Goal: Transaction & Acquisition: Purchase product/service

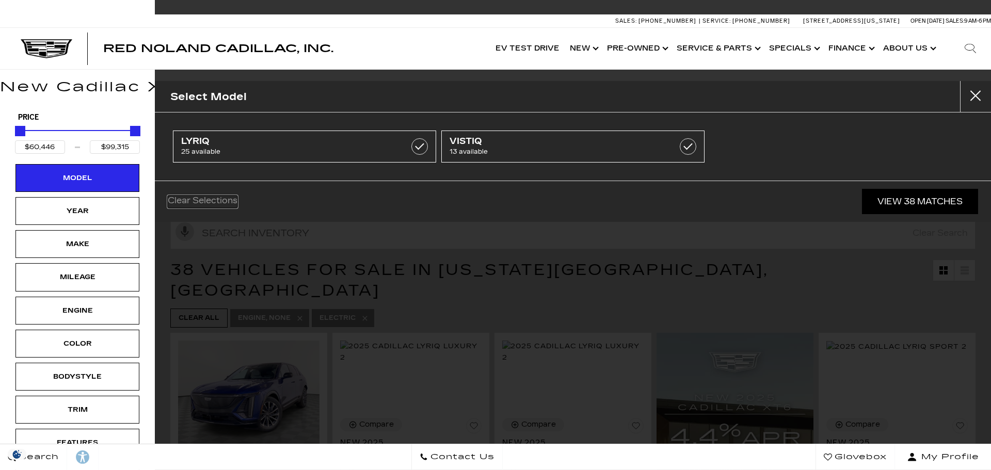
click at [185, 206] on link "Clear Selections" at bounding box center [203, 202] width 70 height 12
click at [916, 196] on link "View 38 Matches" at bounding box center [920, 201] width 116 height 25
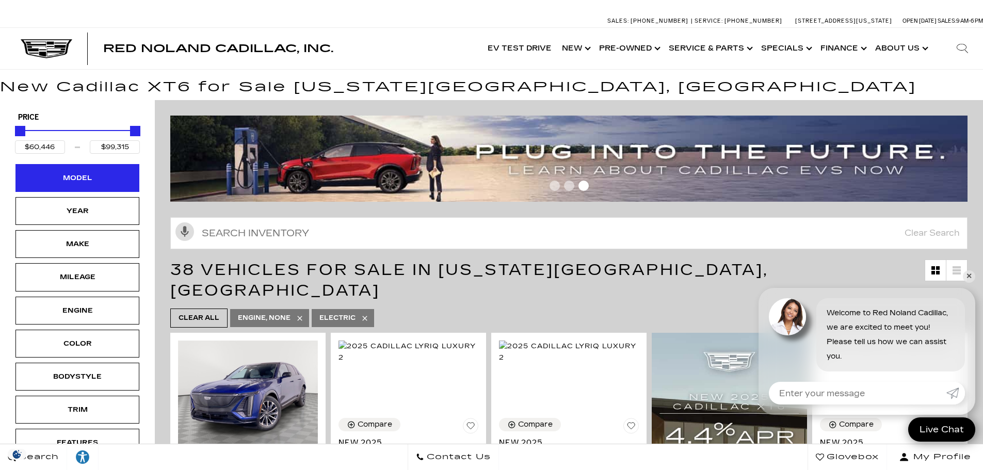
click at [101, 182] on div "Model" at bounding box center [78, 177] width 52 height 11
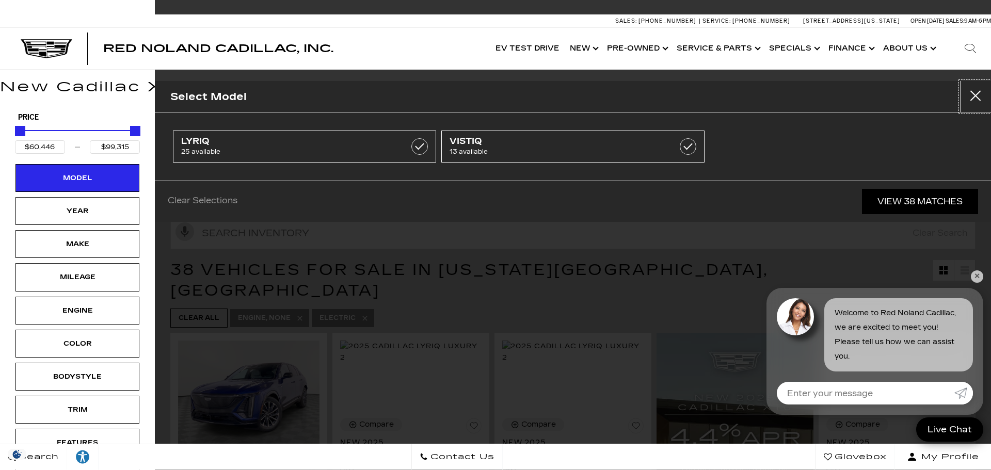
click at [969, 102] on button "close" at bounding box center [975, 96] width 31 height 31
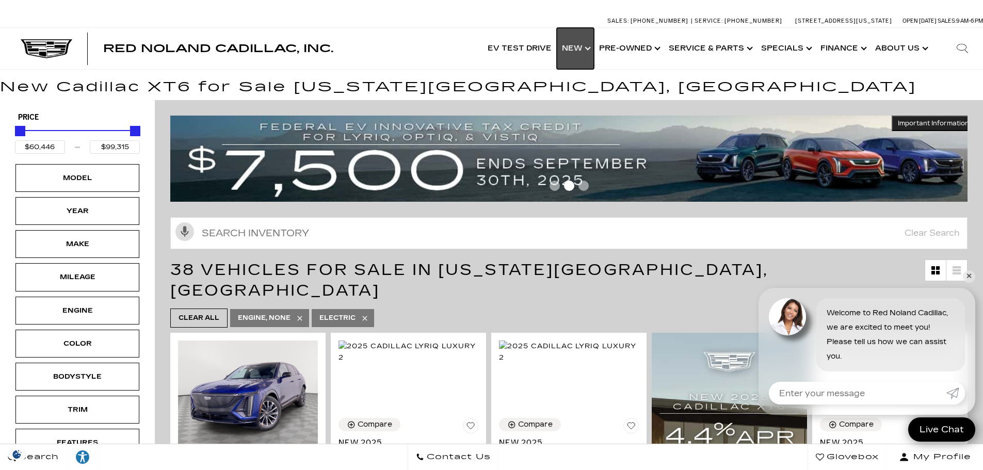
click at [594, 48] on link "Show New" at bounding box center [575, 48] width 37 height 41
click at [580, 47] on link "Show New" at bounding box center [575, 48] width 37 height 41
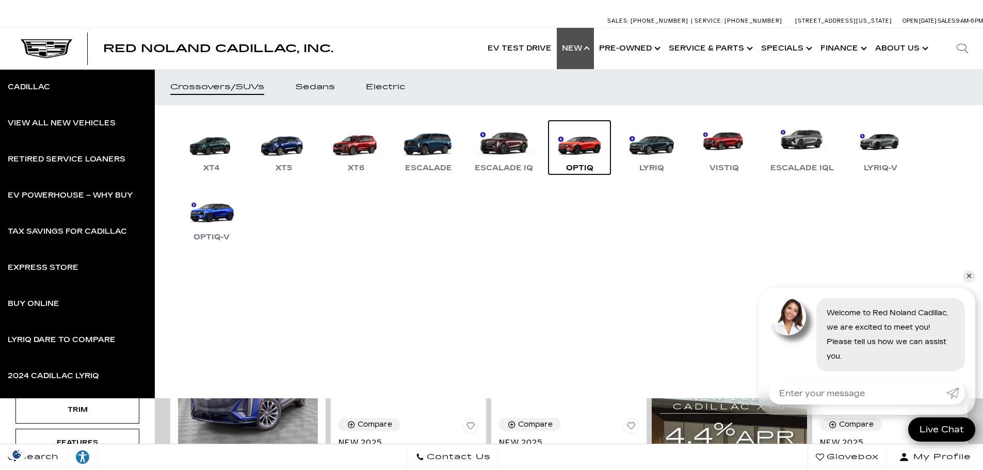
click at [584, 145] on link "OPTIQ" at bounding box center [580, 148] width 62 height 54
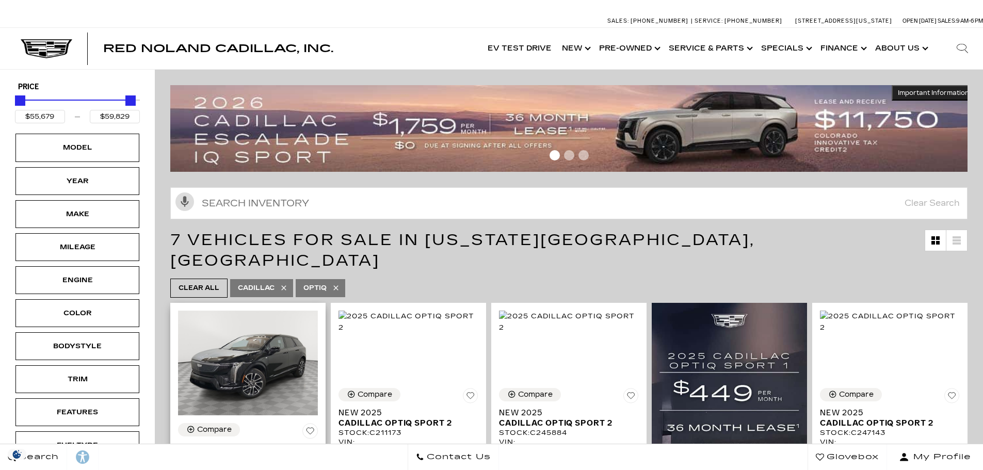
scroll to position [103, 0]
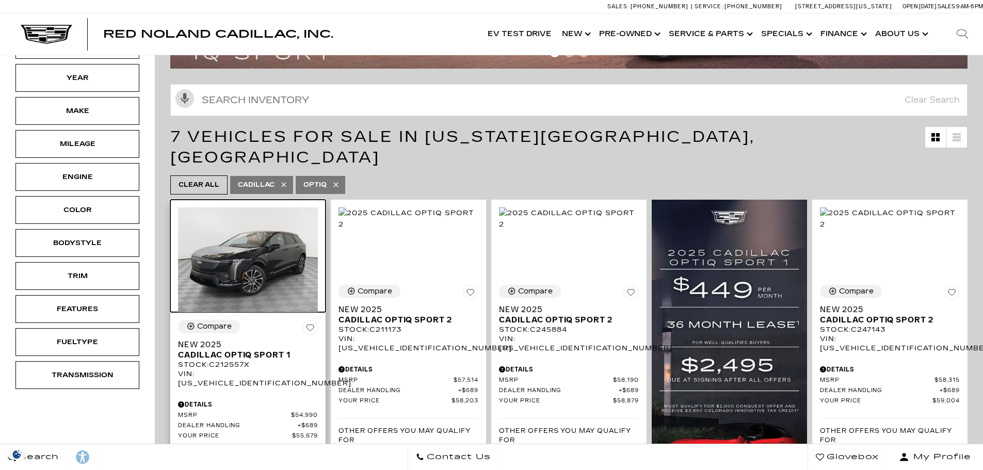
click at [218, 244] on img at bounding box center [248, 259] width 140 height 105
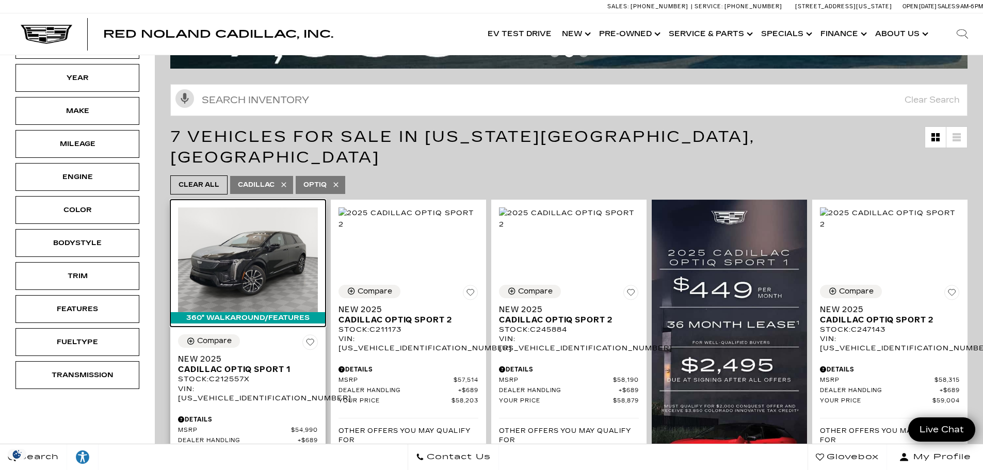
scroll to position [0, 0]
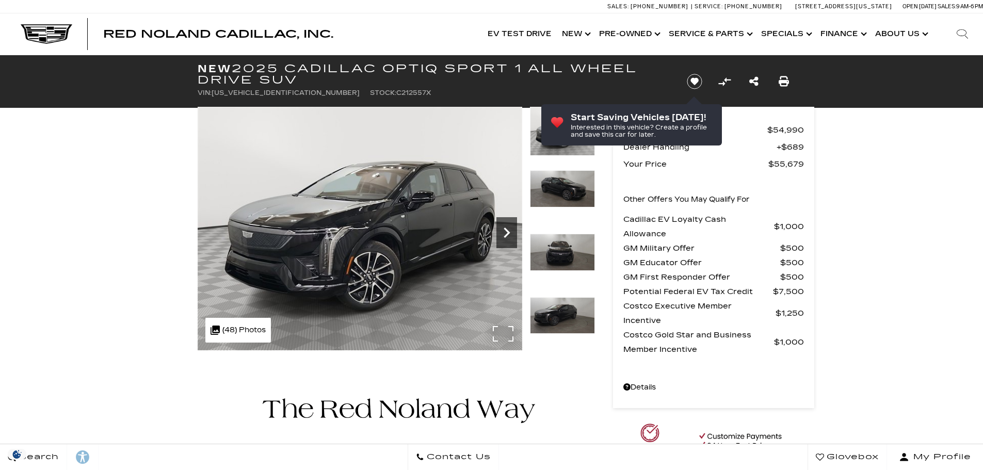
click at [509, 231] on icon "Next" at bounding box center [506, 232] width 21 height 21
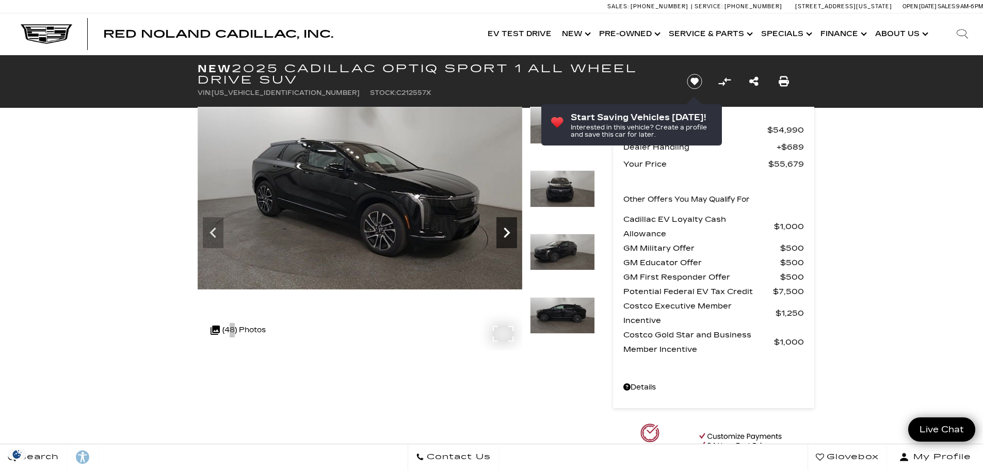
click at [499, 232] on icon "Next" at bounding box center [506, 232] width 21 height 21
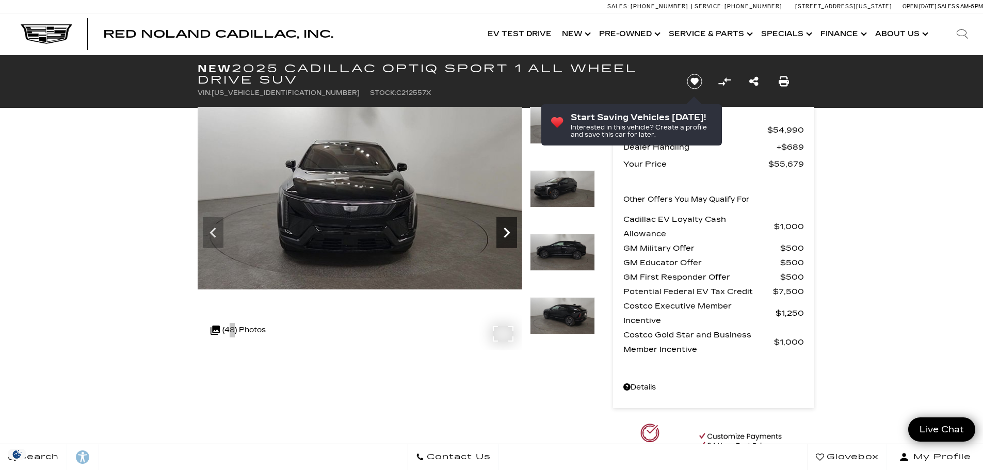
click at [503, 231] on icon "Next" at bounding box center [506, 232] width 21 height 21
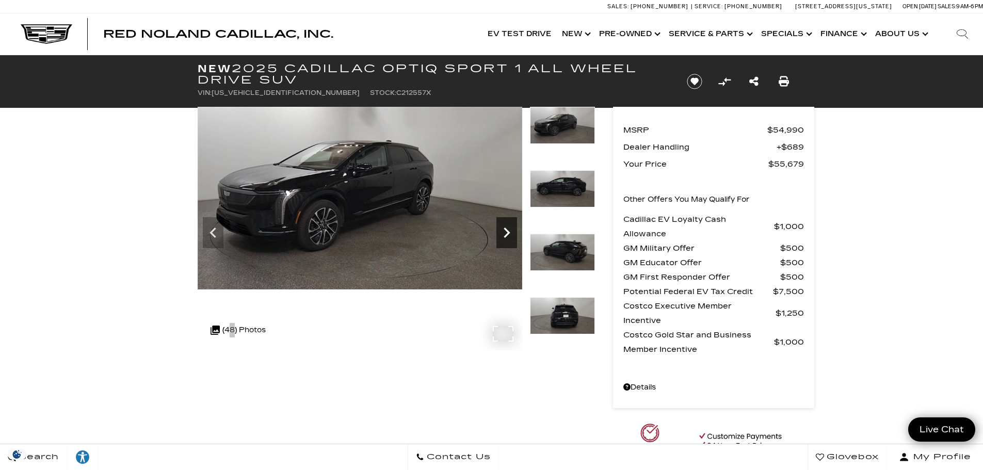
click at [501, 230] on icon "Next" at bounding box center [506, 232] width 21 height 21
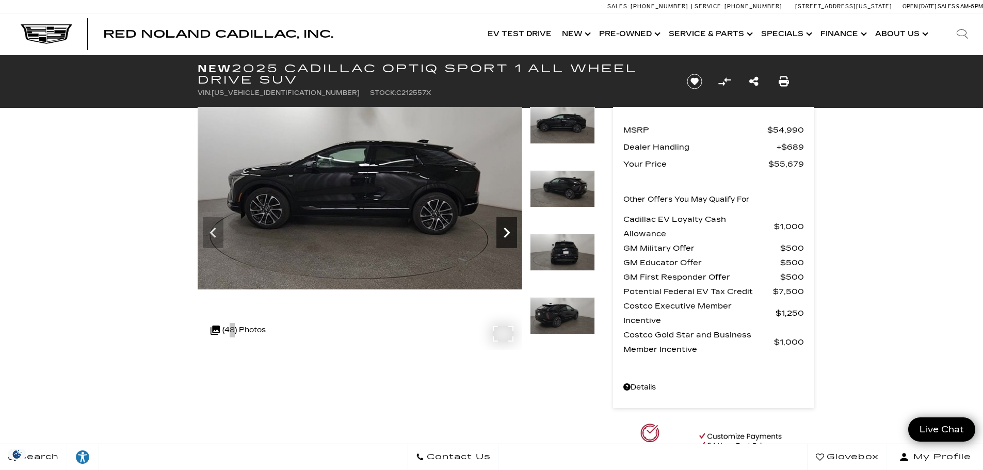
click at [501, 230] on icon "Next" at bounding box center [506, 232] width 21 height 21
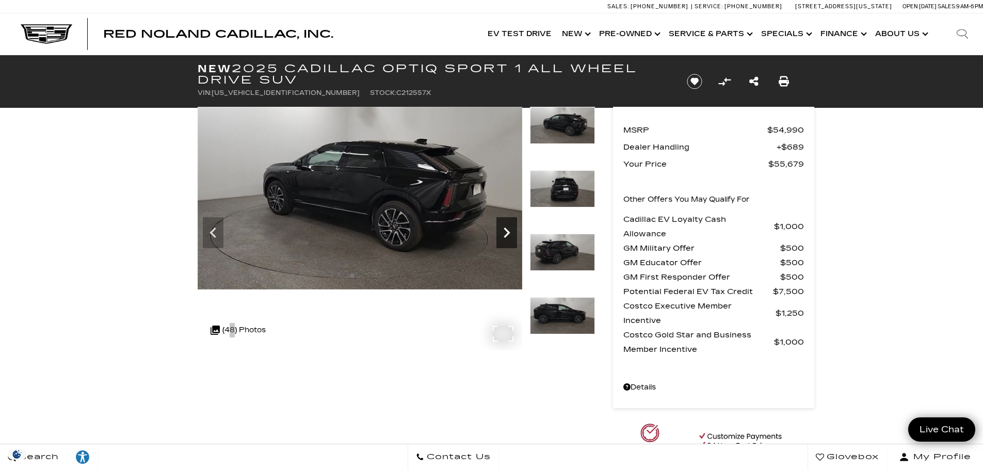
click at [501, 230] on icon "Next" at bounding box center [506, 232] width 21 height 21
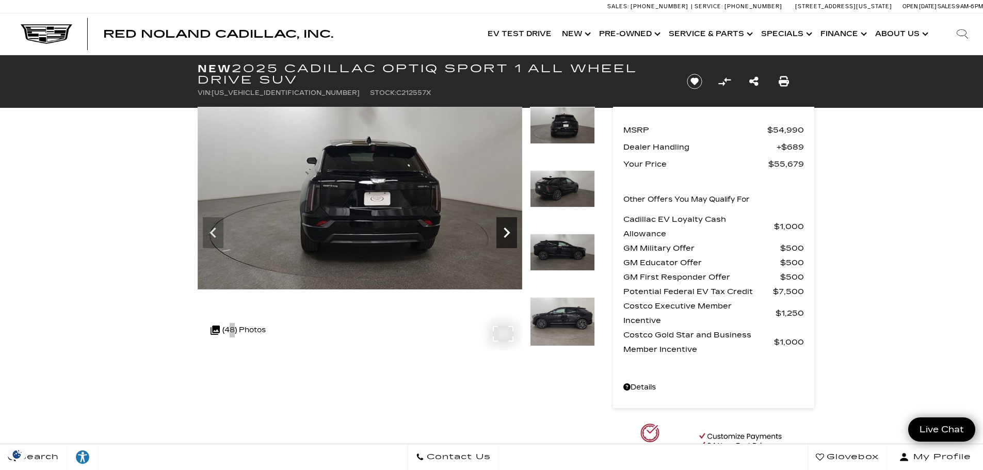
click at [501, 230] on icon "Next" at bounding box center [506, 232] width 21 height 21
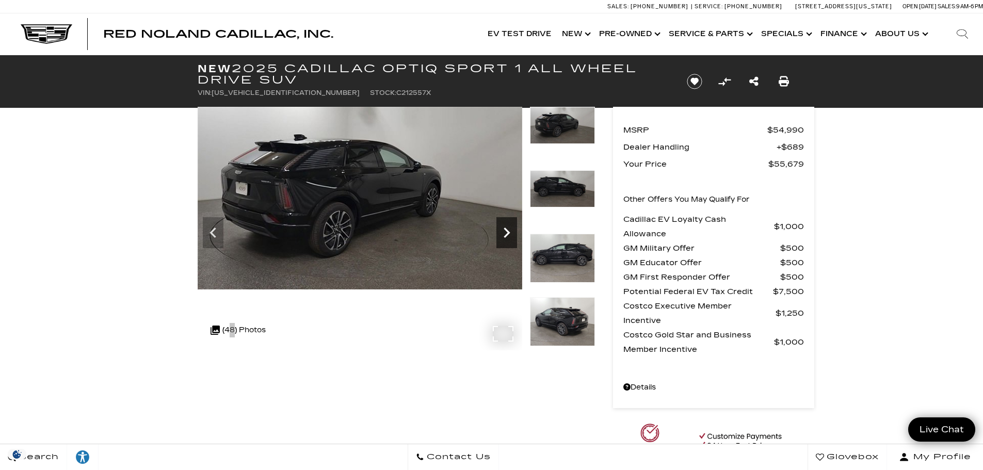
click at [501, 230] on icon "Next" at bounding box center [506, 232] width 21 height 21
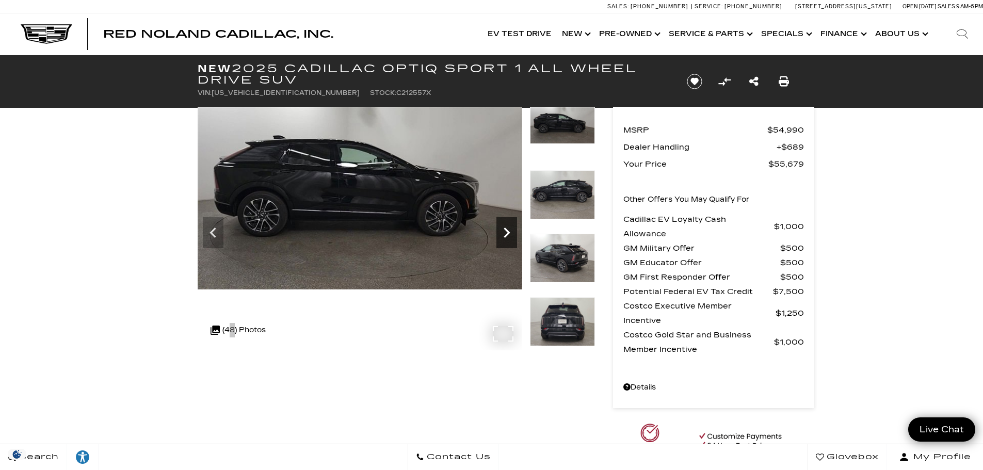
click at [501, 230] on icon "Next" at bounding box center [506, 232] width 21 height 21
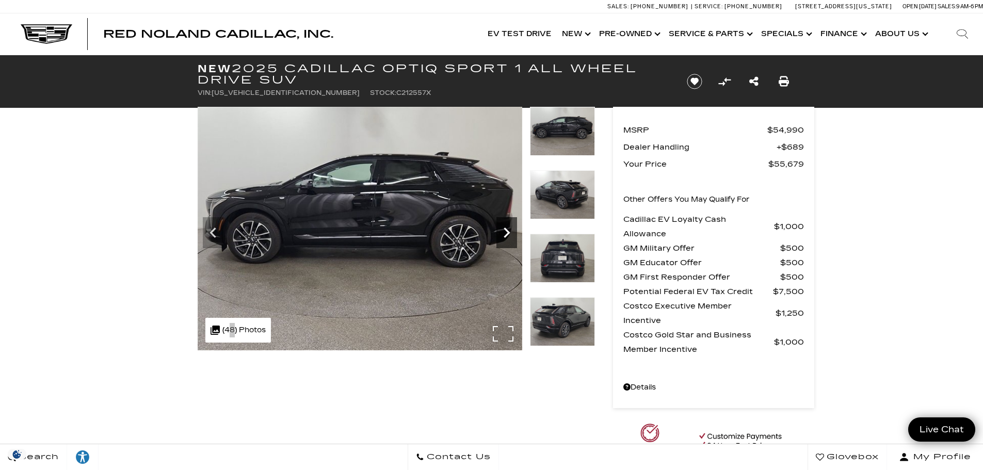
click at [501, 230] on icon "Next" at bounding box center [506, 232] width 21 height 21
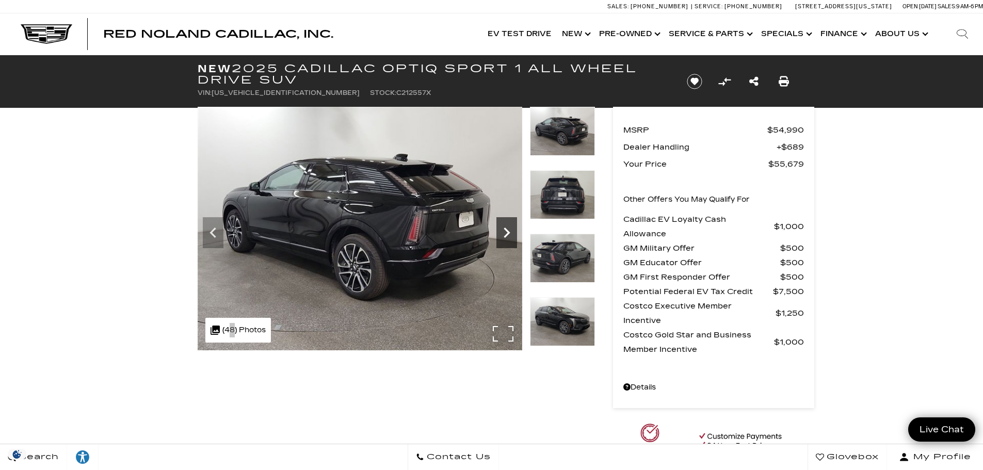
click at [501, 230] on icon "Next" at bounding box center [506, 232] width 21 height 21
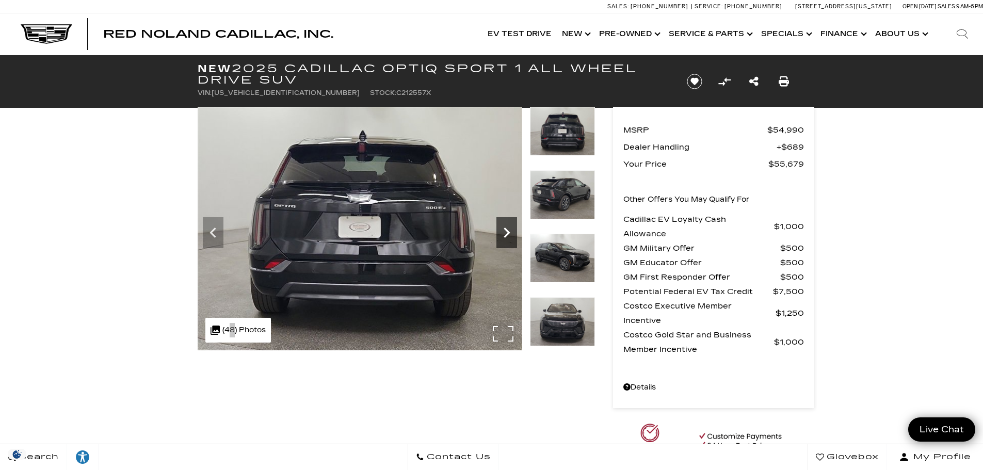
click at [501, 230] on icon "Next" at bounding box center [506, 232] width 21 height 21
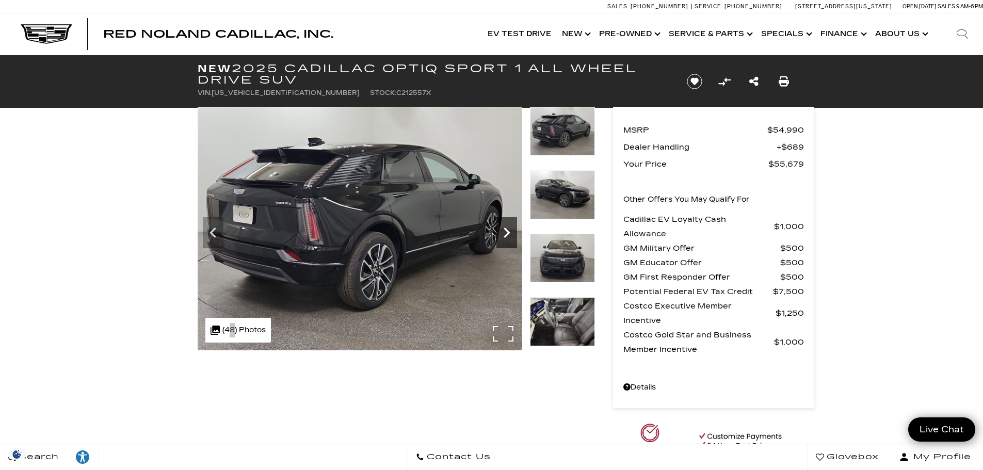
click at [501, 230] on icon "Next" at bounding box center [506, 232] width 21 height 21
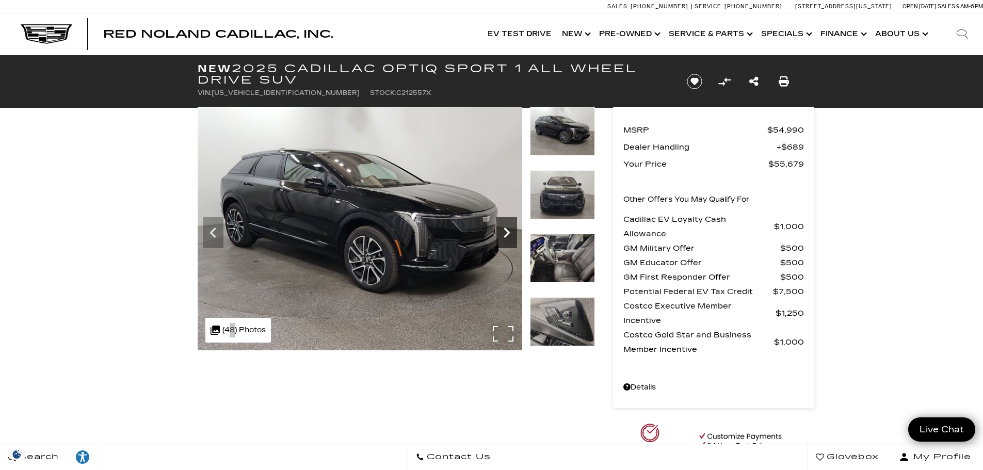
click at [501, 230] on icon "Next" at bounding box center [506, 232] width 21 height 21
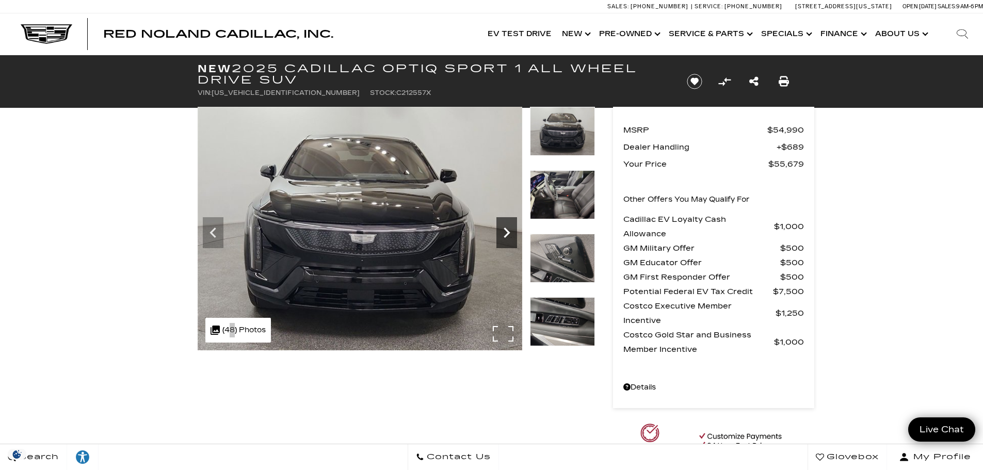
click at [501, 230] on icon "Next" at bounding box center [506, 232] width 21 height 21
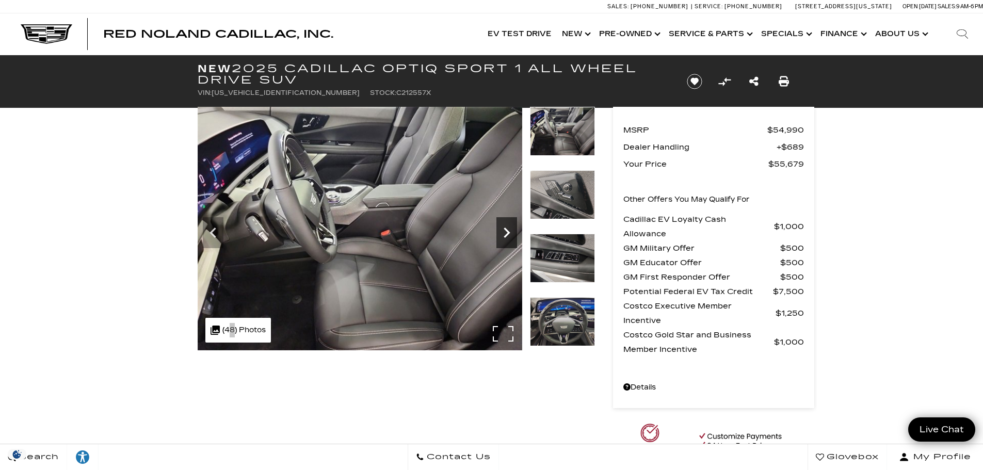
click at [501, 230] on icon "Next" at bounding box center [506, 232] width 21 height 21
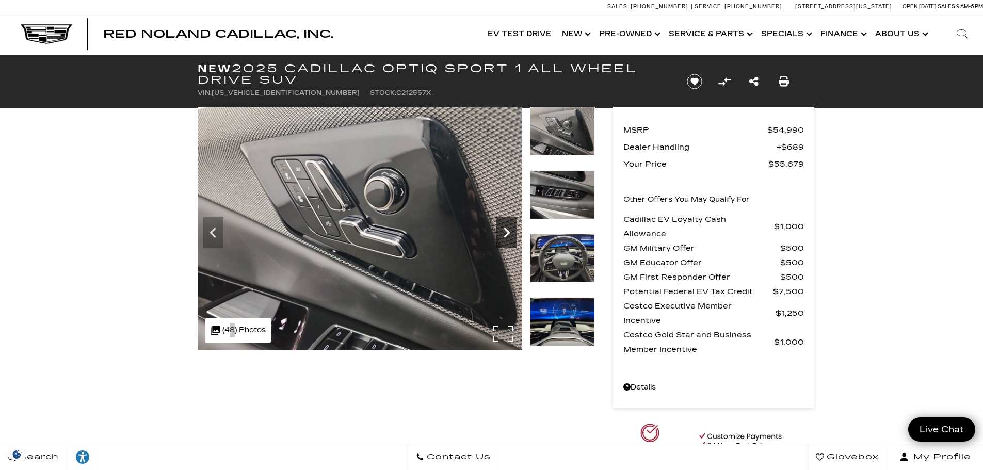
click at [501, 230] on icon "Next" at bounding box center [506, 232] width 21 height 21
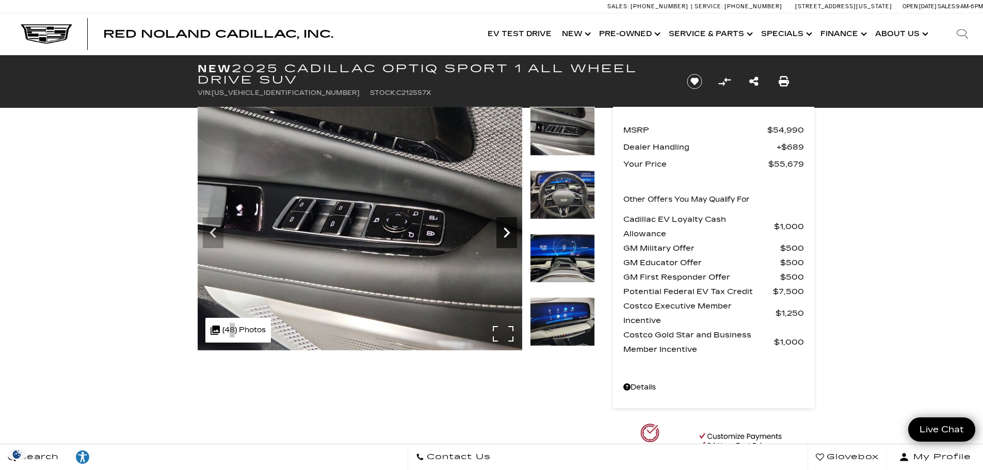
click at [501, 230] on icon "Next" at bounding box center [506, 232] width 21 height 21
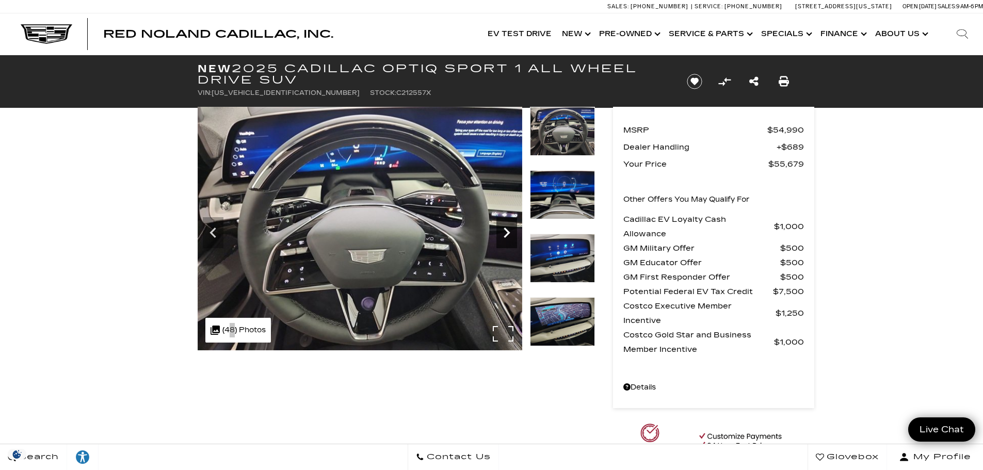
click at [501, 230] on icon "Next" at bounding box center [506, 232] width 21 height 21
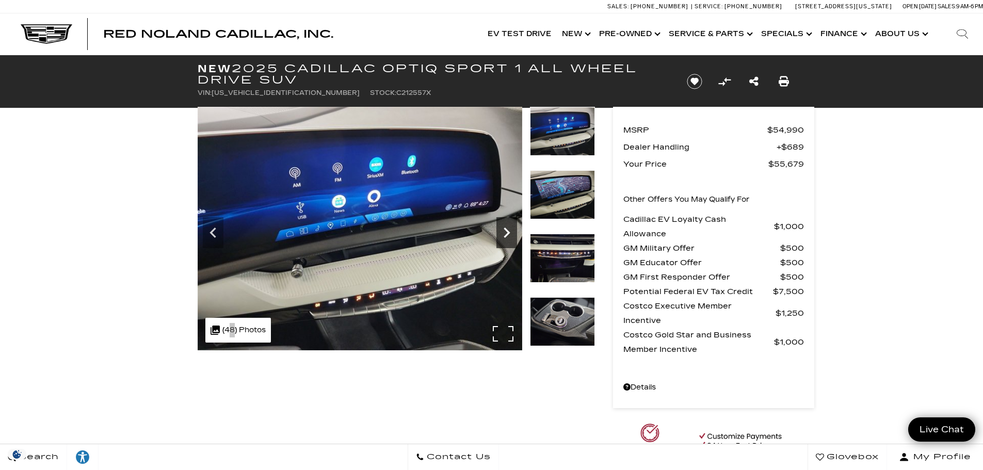
click at [500, 230] on icon "Next" at bounding box center [506, 232] width 21 height 21
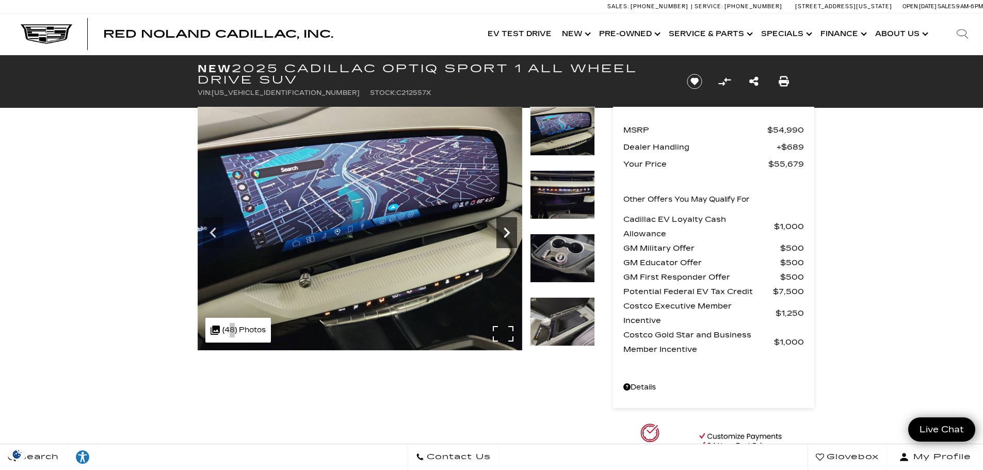
click at [500, 230] on icon "Next" at bounding box center [506, 232] width 21 height 21
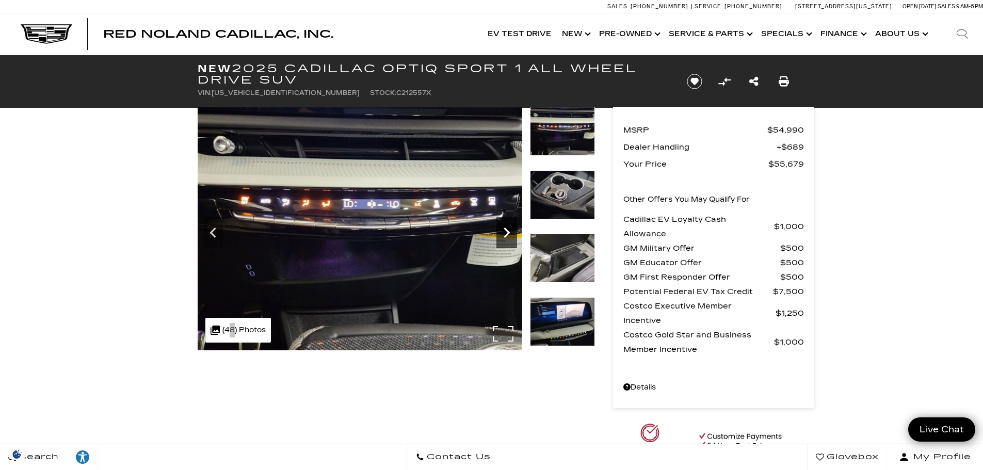
click at [499, 230] on icon "Next" at bounding box center [506, 232] width 21 height 21
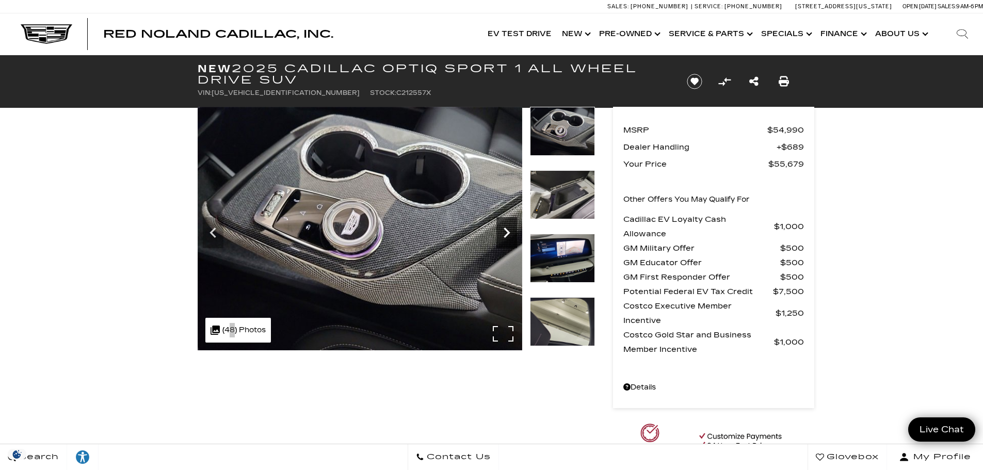
click at [499, 230] on icon "Next" at bounding box center [506, 232] width 21 height 21
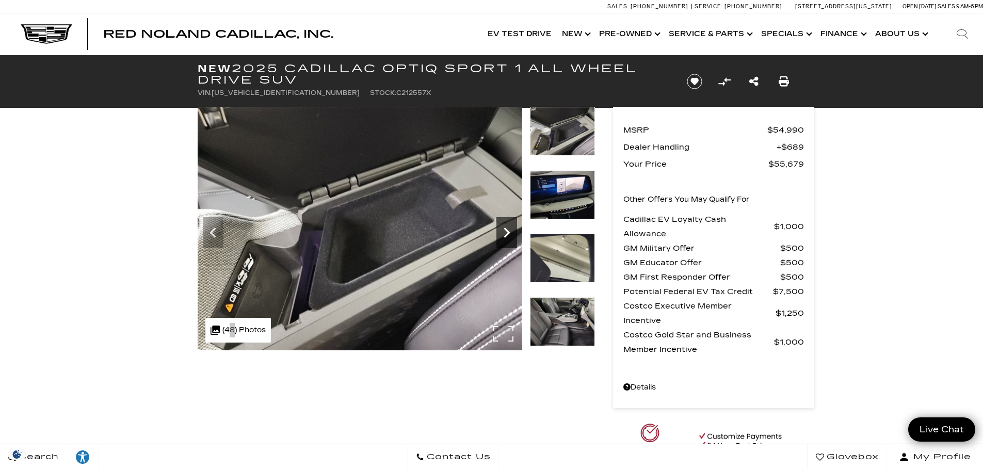
click at [499, 230] on icon "Next" at bounding box center [506, 232] width 21 height 21
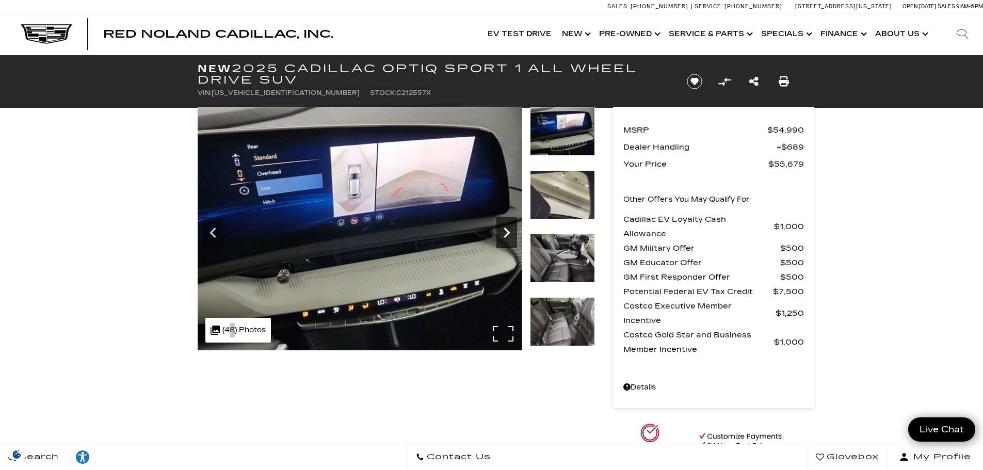
click at [499, 230] on icon "Next" at bounding box center [506, 232] width 21 height 21
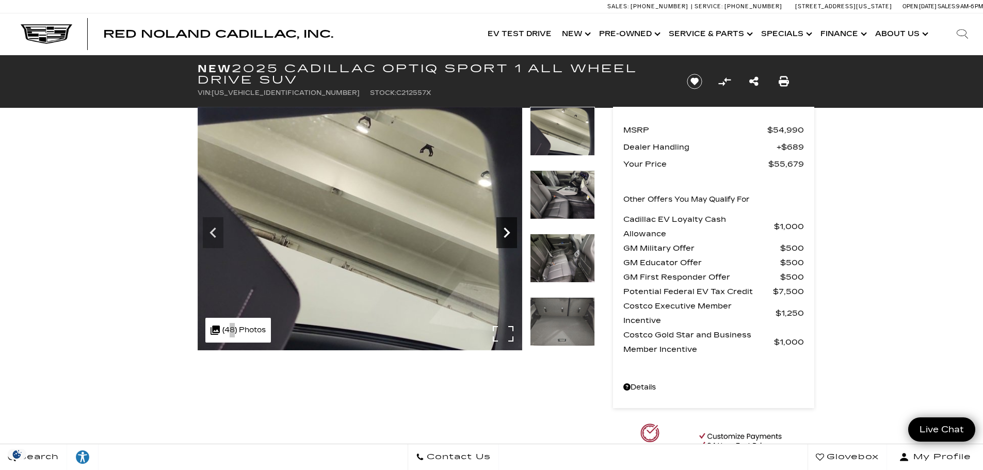
click at [499, 230] on icon "Next" at bounding box center [506, 232] width 21 height 21
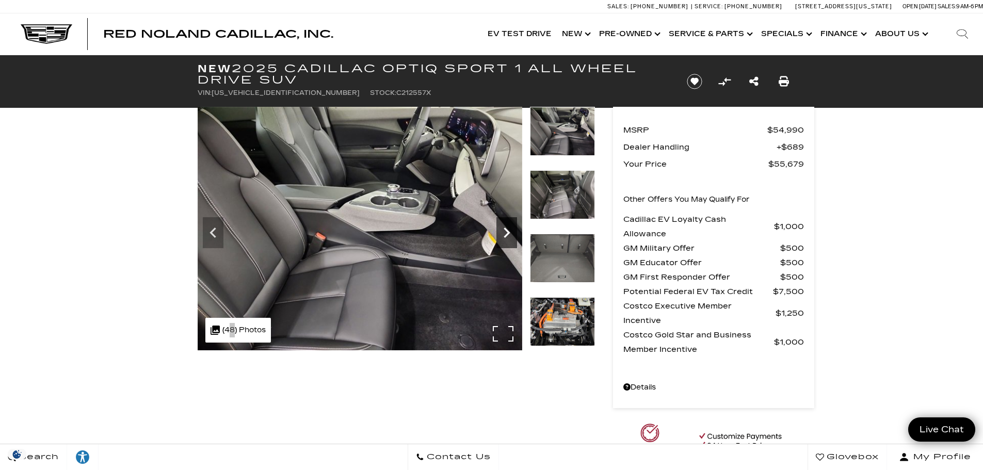
click at [499, 230] on icon "Next" at bounding box center [506, 232] width 21 height 21
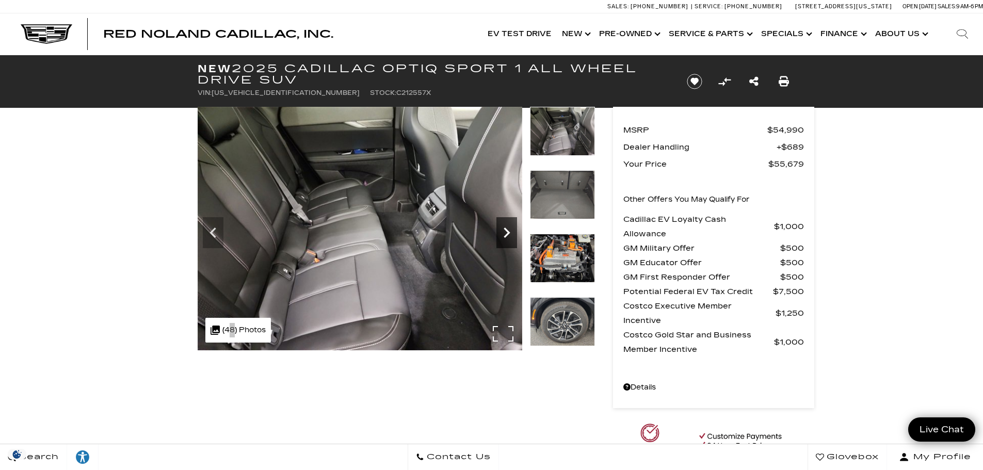
click at [499, 230] on icon "Next" at bounding box center [506, 232] width 21 height 21
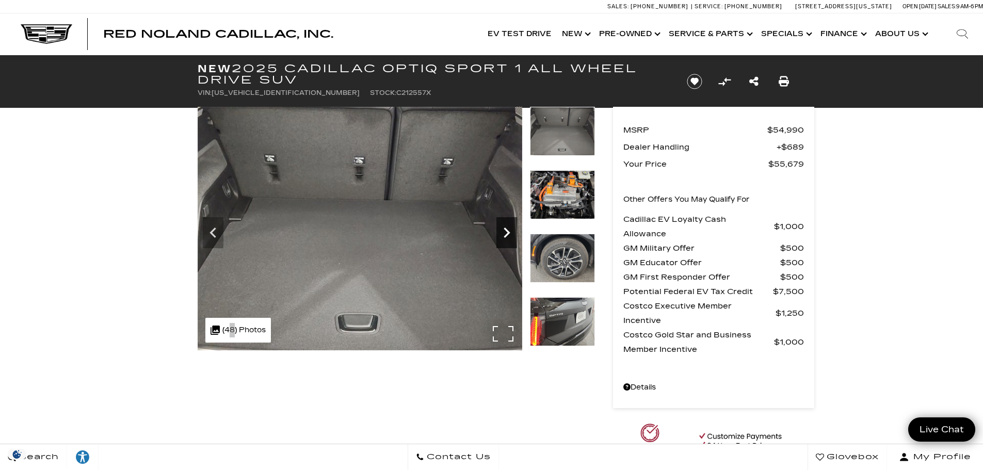
click at [499, 230] on icon "Next" at bounding box center [506, 232] width 21 height 21
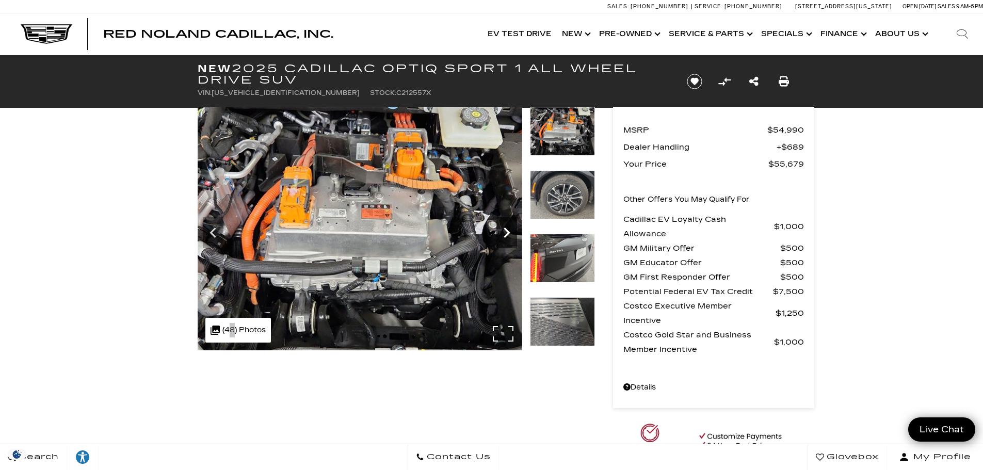
click at [499, 230] on icon "Next" at bounding box center [506, 232] width 21 height 21
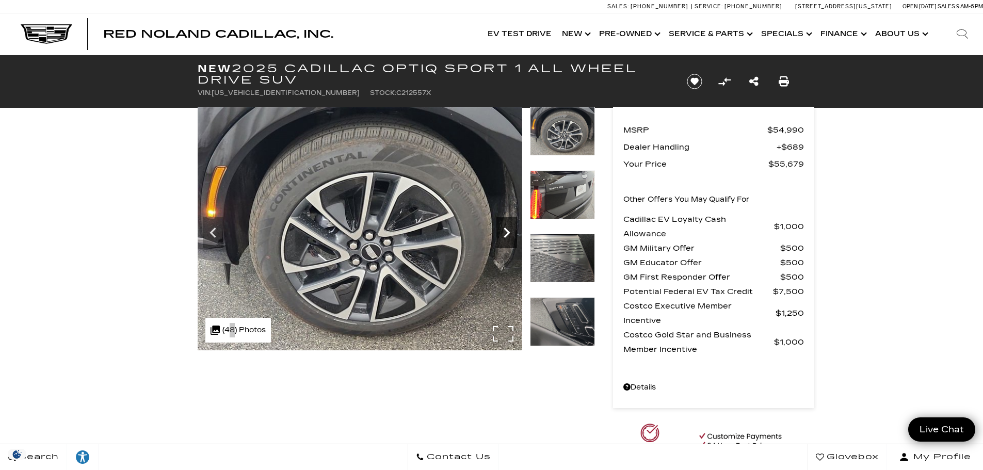
click at [499, 230] on icon "Next" at bounding box center [506, 232] width 21 height 21
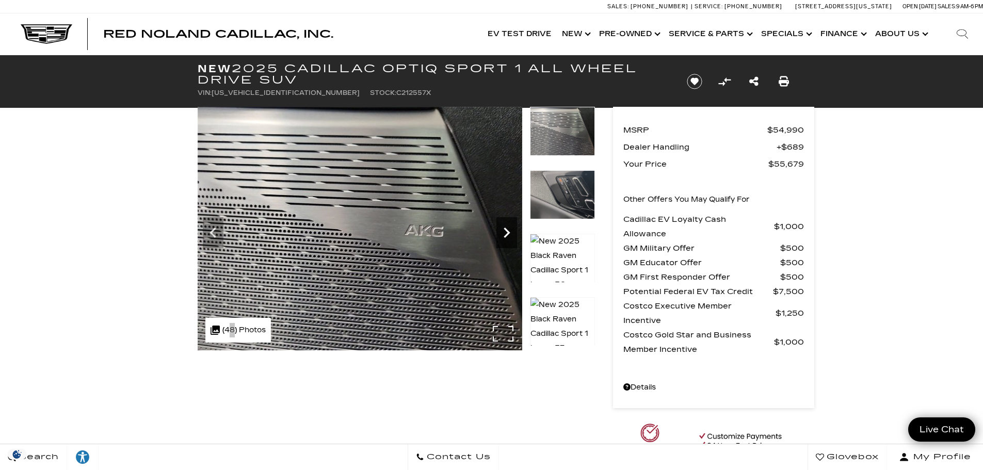
click at [499, 230] on icon "Next" at bounding box center [506, 232] width 21 height 21
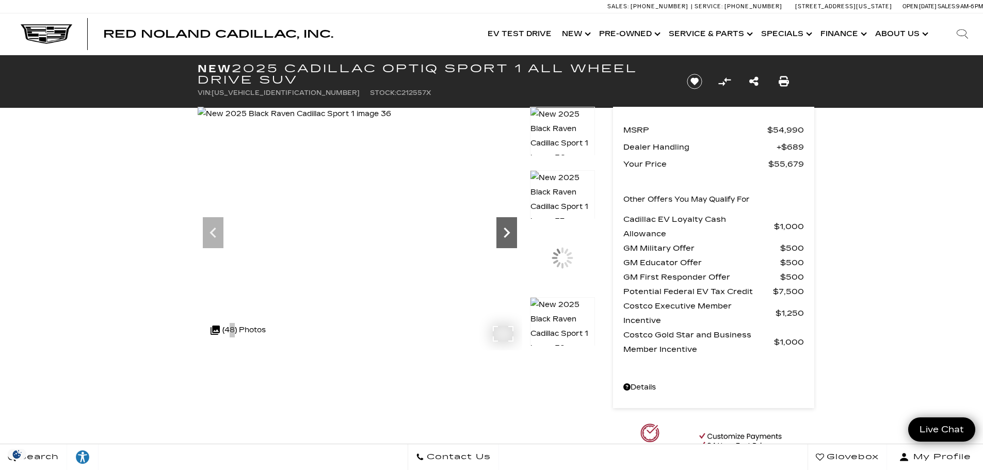
click at [499, 230] on icon "Next" at bounding box center [506, 232] width 21 height 21
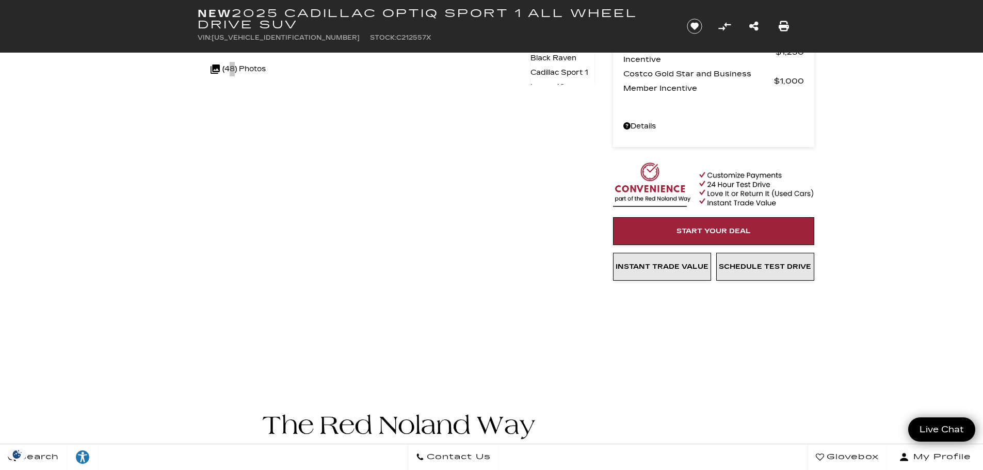
scroll to position [52, 0]
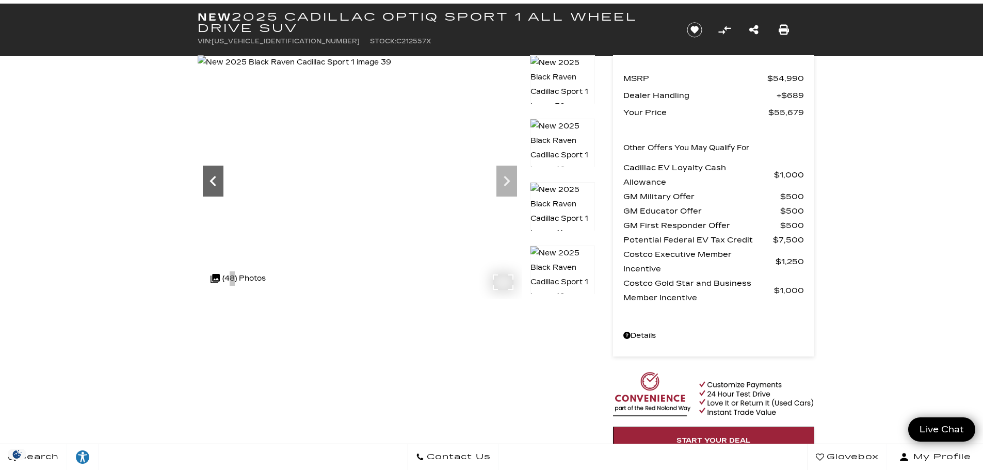
click at [211, 181] on icon "Previous" at bounding box center [213, 181] width 6 height 10
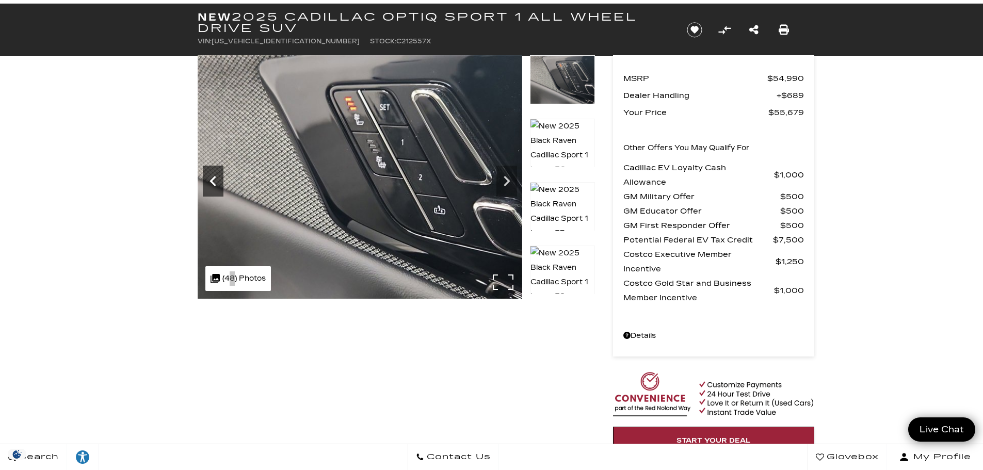
click at [211, 181] on icon "Previous" at bounding box center [213, 181] width 6 height 10
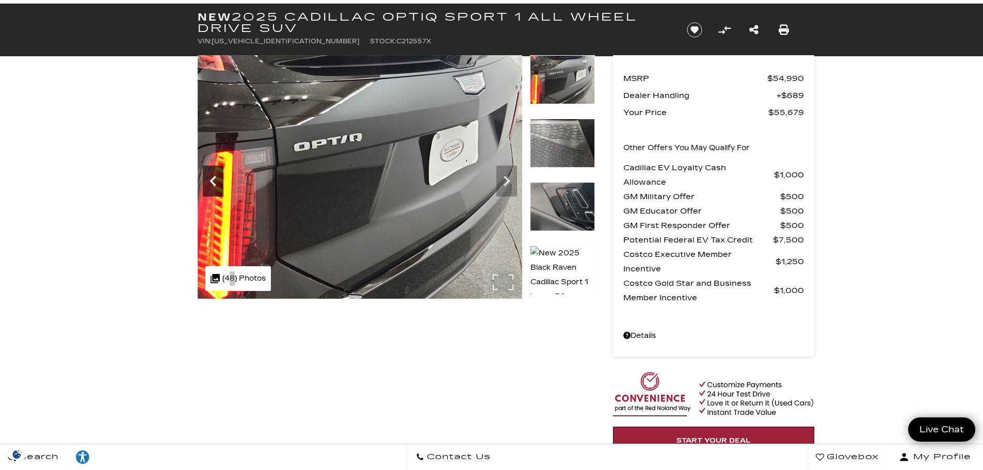
click at [211, 181] on icon "Previous" at bounding box center [213, 181] width 6 height 10
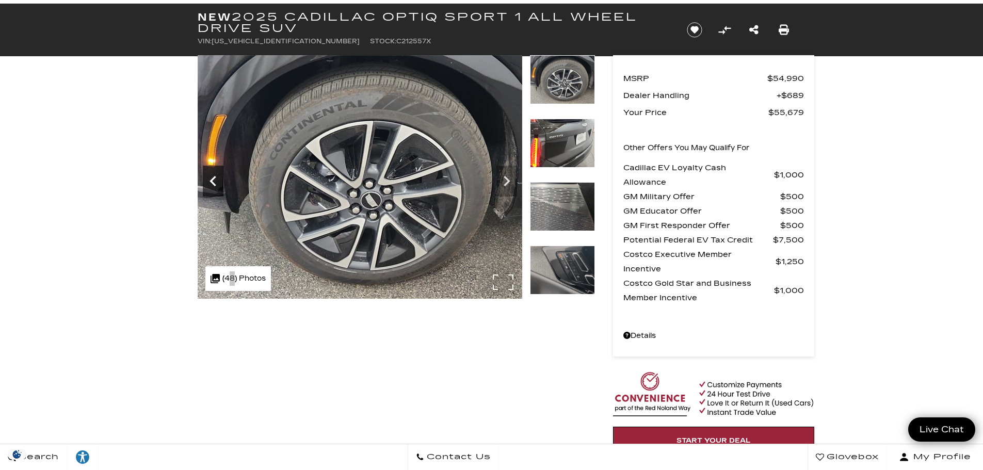
click at [211, 181] on icon "Previous" at bounding box center [213, 181] width 6 height 10
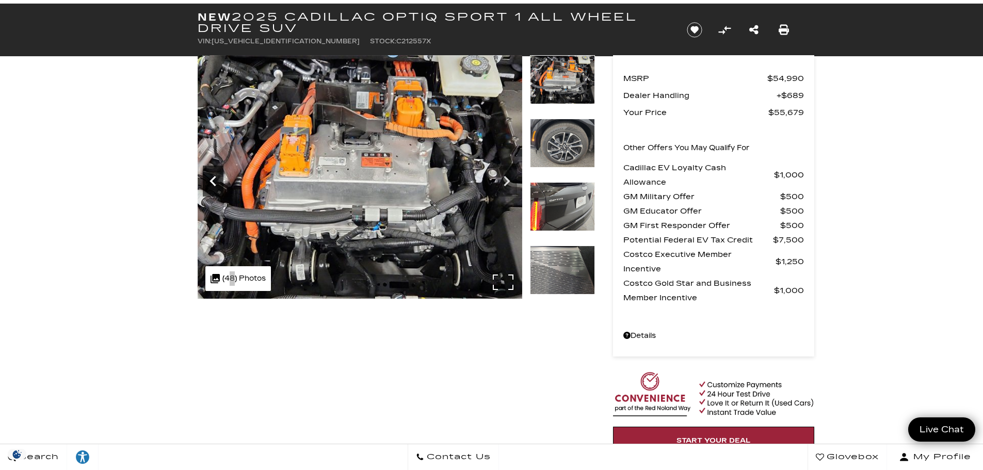
click at [211, 181] on icon "Previous" at bounding box center [213, 181] width 6 height 10
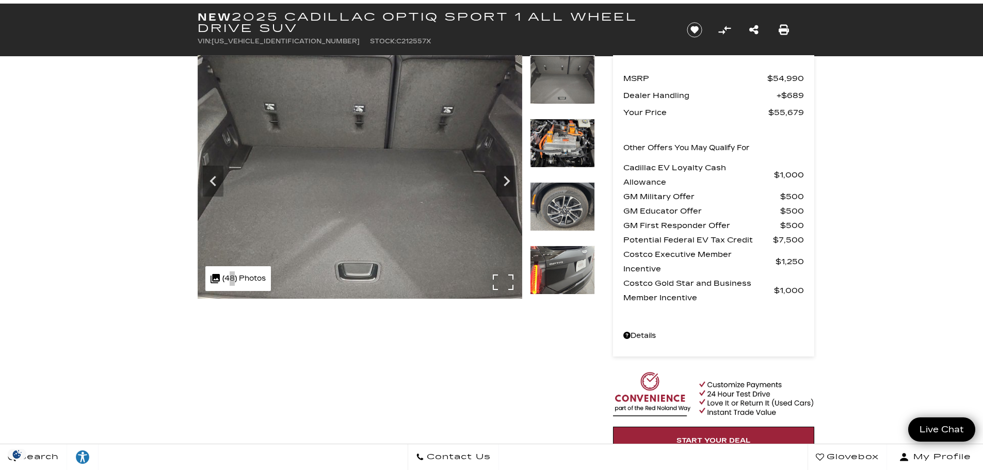
click at [292, 174] on img at bounding box center [360, 177] width 325 height 244
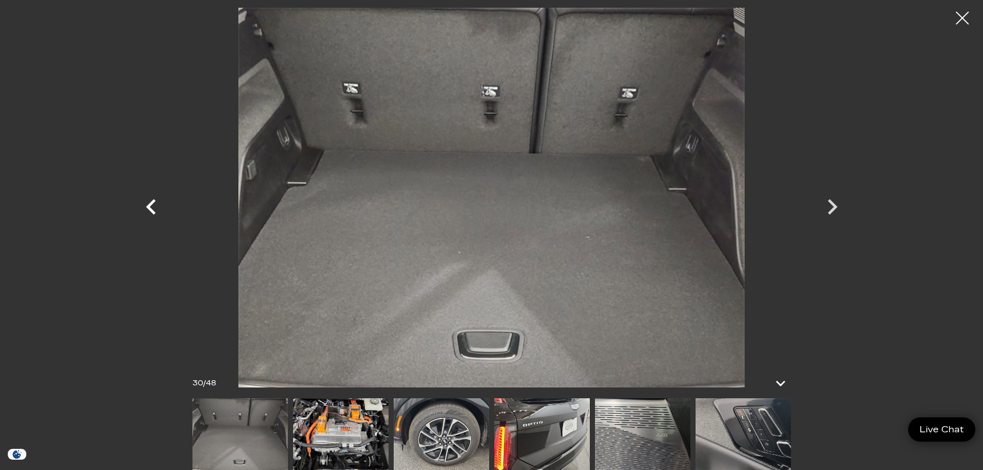
click at [154, 202] on icon "Previous" at bounding box center [151, 206] width 10 height 15
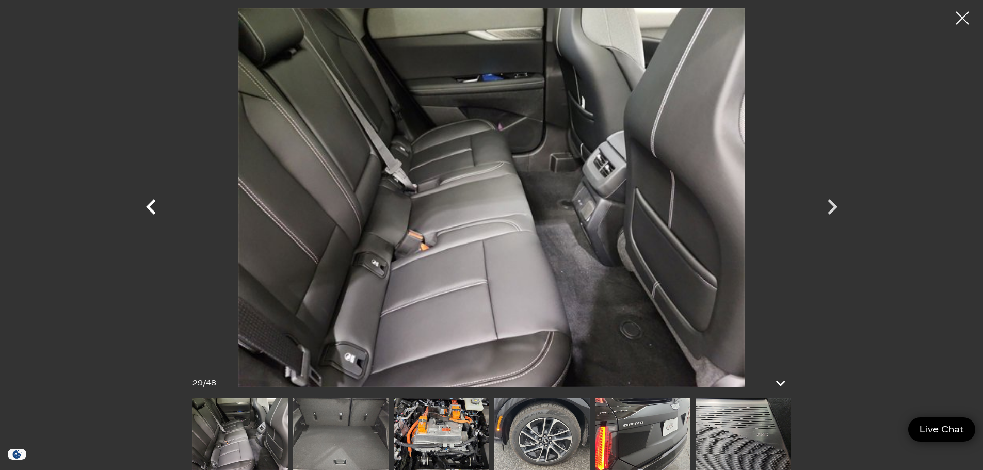
click at [154, 202] on icon "Previous" at bounding box center [151, 206] width 10 height 15
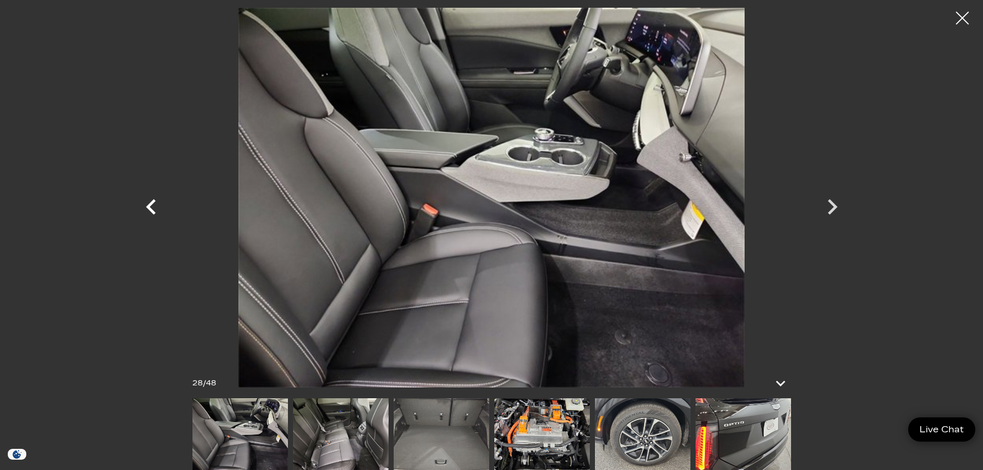
click at [154, 202] on icon "Previous" at bounding box center [151, 206] width 10 height 15
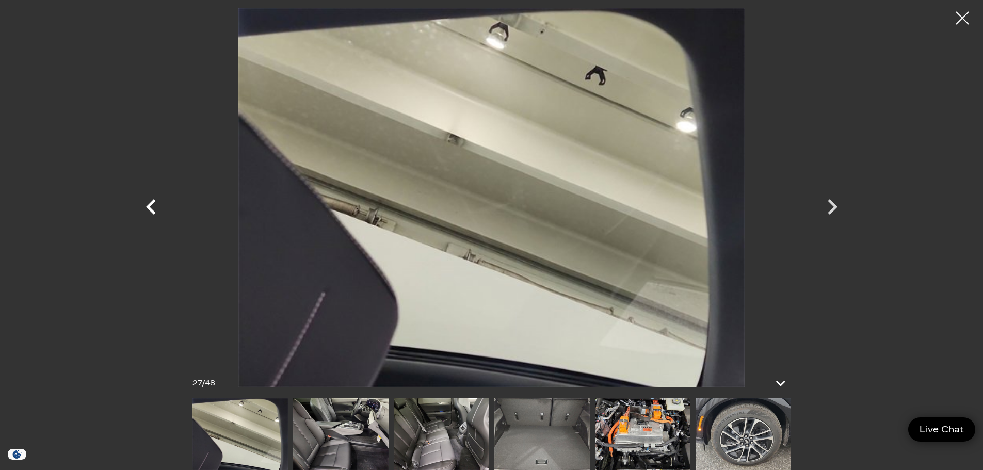
click at [154, 202] on icon "Previous" at bounding box center [151, 206] width 10 height 15
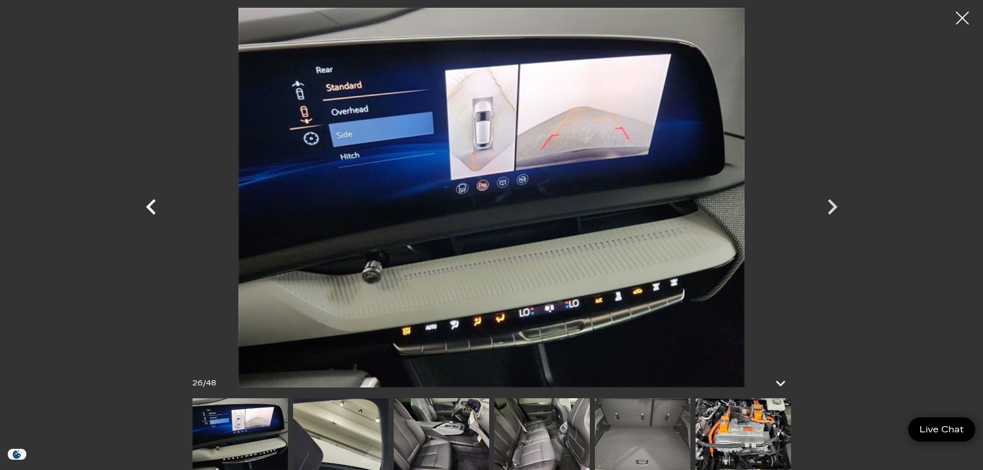
click at [154, 202] on icon "Previous" at bounding box center [151, 206] width 10 height 15
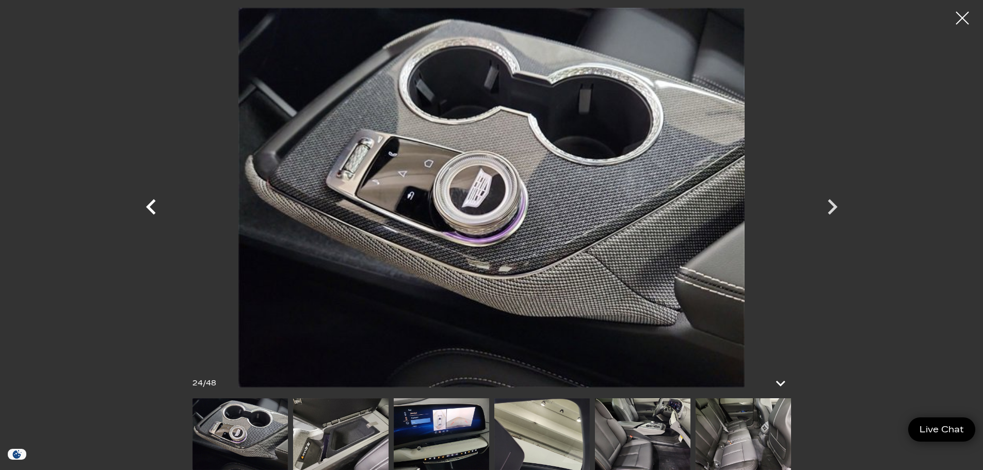
click at [154, 202] on icon "Previous" at bounding box center [151, 206] width 10 height 15
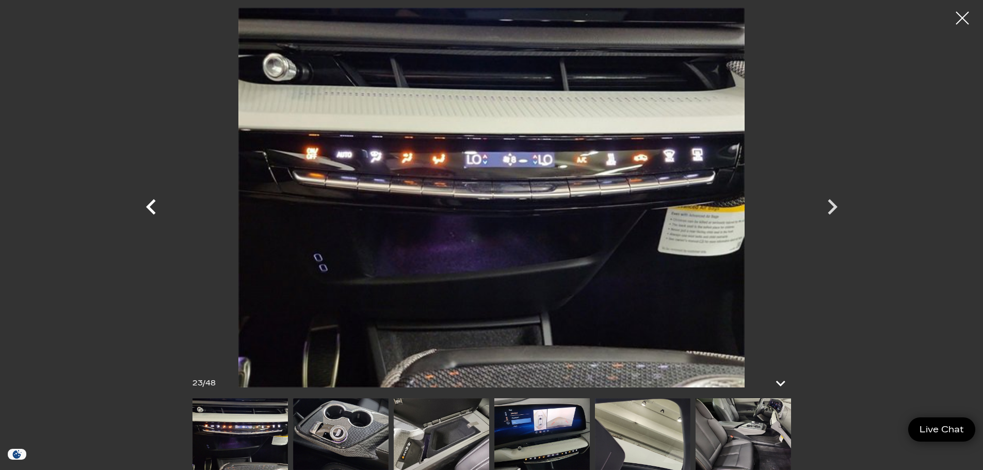
click at [154, 202] on icon "Previous" at bounding box center [151, 206] width 10 height 15
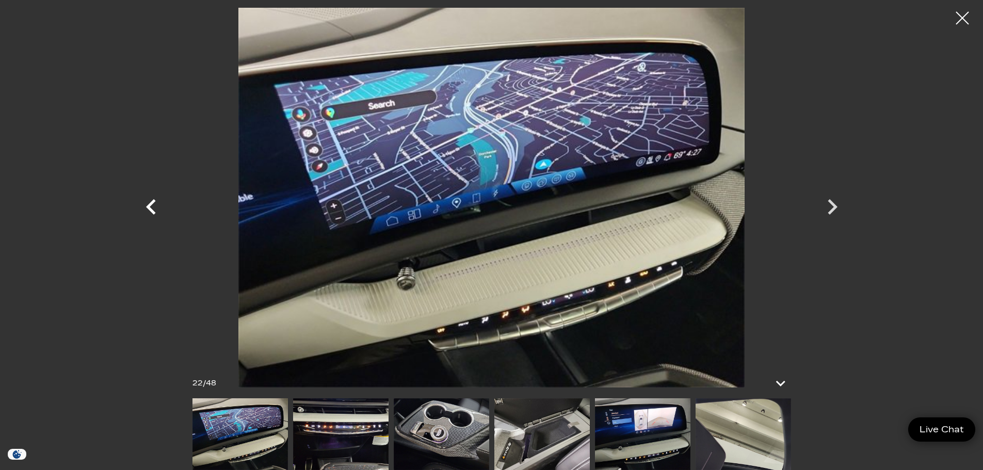
click at [154, 202] on icon "Previous" at bounding box center [151, 206] width 10 height 15
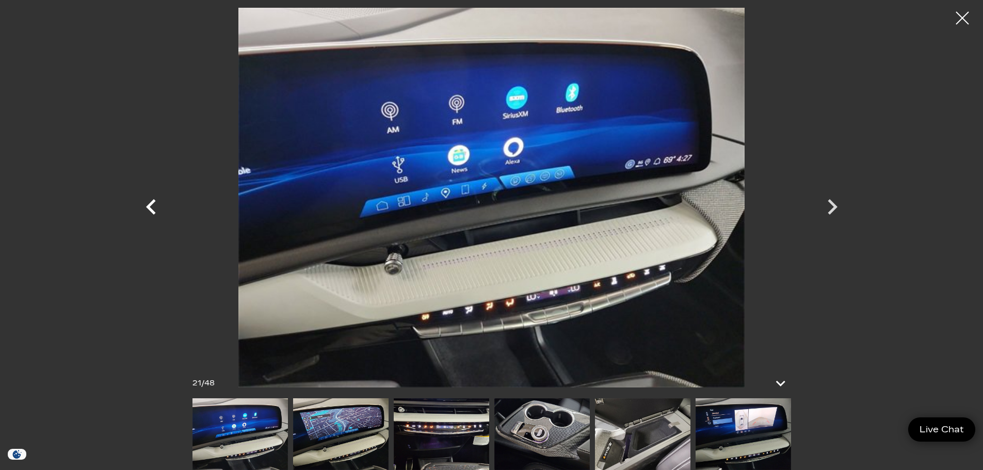
click at [154, 202] on icon "Previous" at bounding box center [151, 206] width 10 height 15
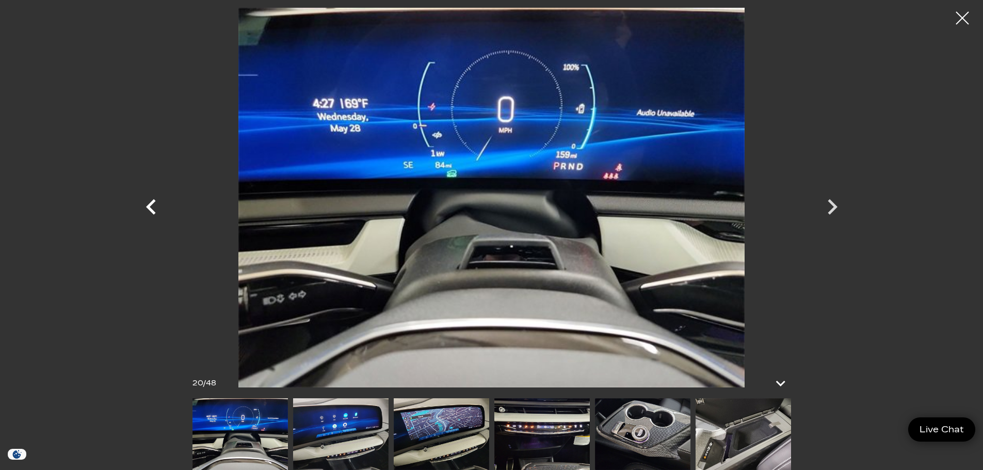
click at [154, 202] on icon "Previous" at bounding box center [151, 206] width 10 height 15
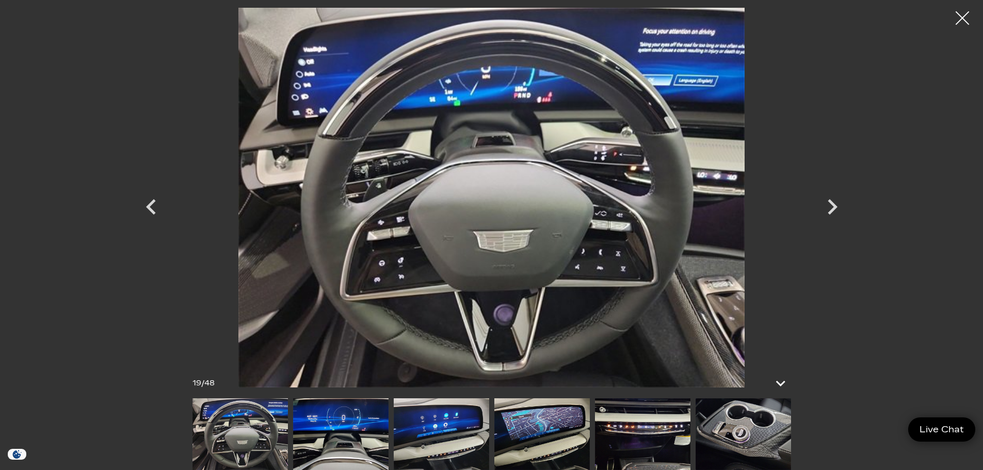
click at [960, 24] on div at bounding box center [962, 18] width 27 height 27
click at [960, 24] on header "New 2025 Cadillac OPTIQ Sport 1 All Wheel Drive SUV VIN: 3GYK3EMR6SS212557 Stoc…" at bounding box center [491, 30] width 983 height 53
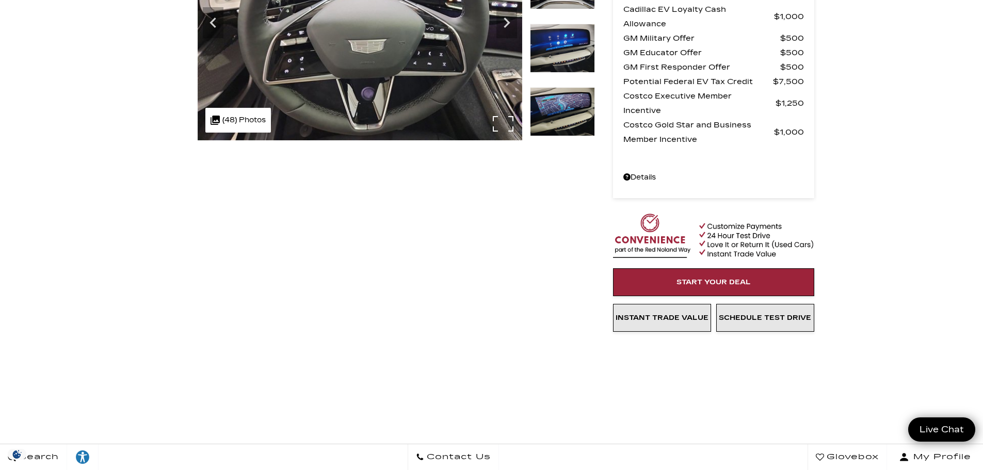
scroll to position [258, 0]
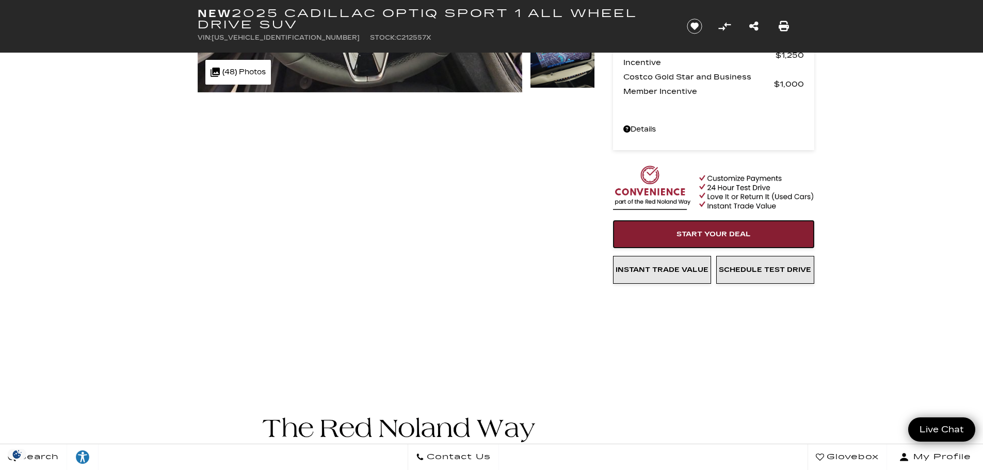
click at [744, 231] on span "Start Your Deal" at bounding box center [714, 234] width 74 height 8
